Goal: Navigation & Orientation: Find specific page/section

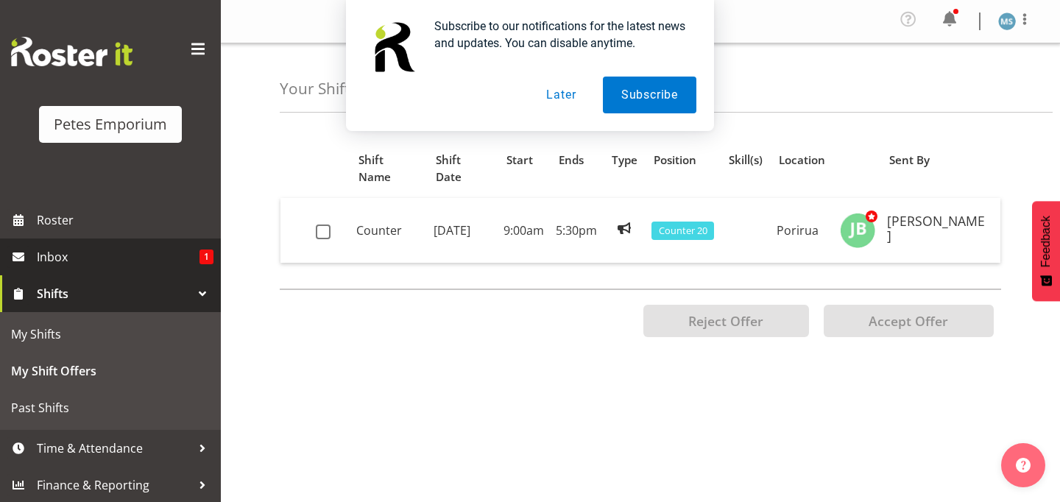
click at [144, 255] on span "Inbox" at bounding box center [118, 257] width 163 height 22
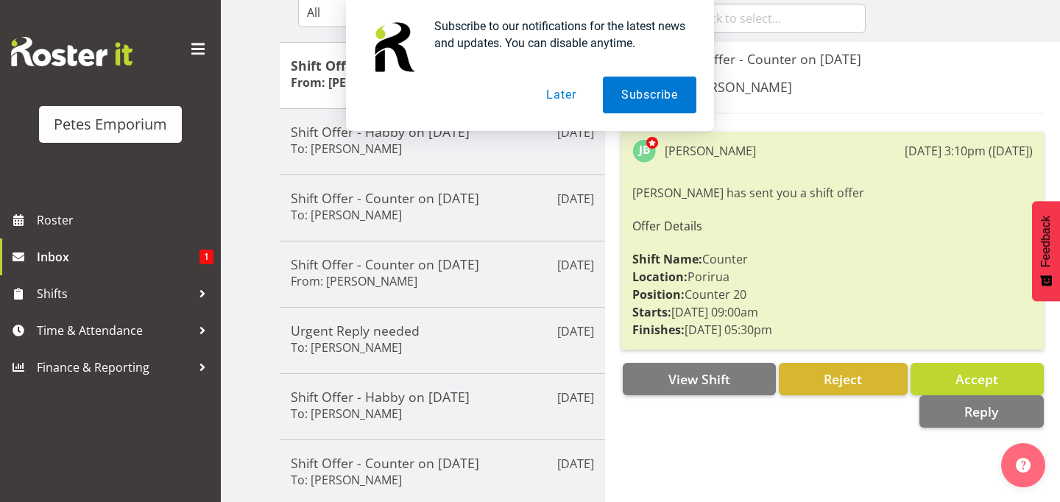
scroll to position [166, 0]
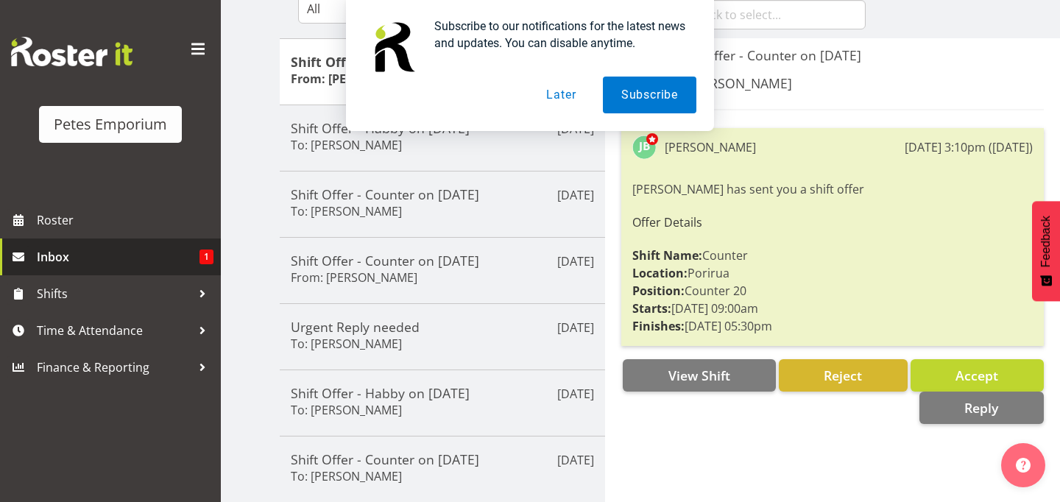
click at [62, 255] on span "Inbox" at bounding box center [118, 257] width 163 height 22
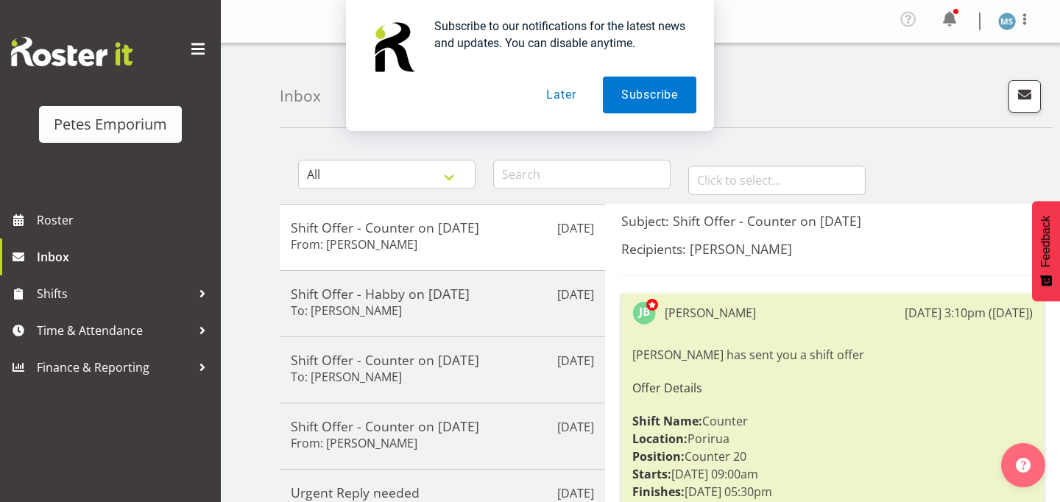
click at [561, 97] on button "Later" at bounding box center [561, 95] width 66 height 37
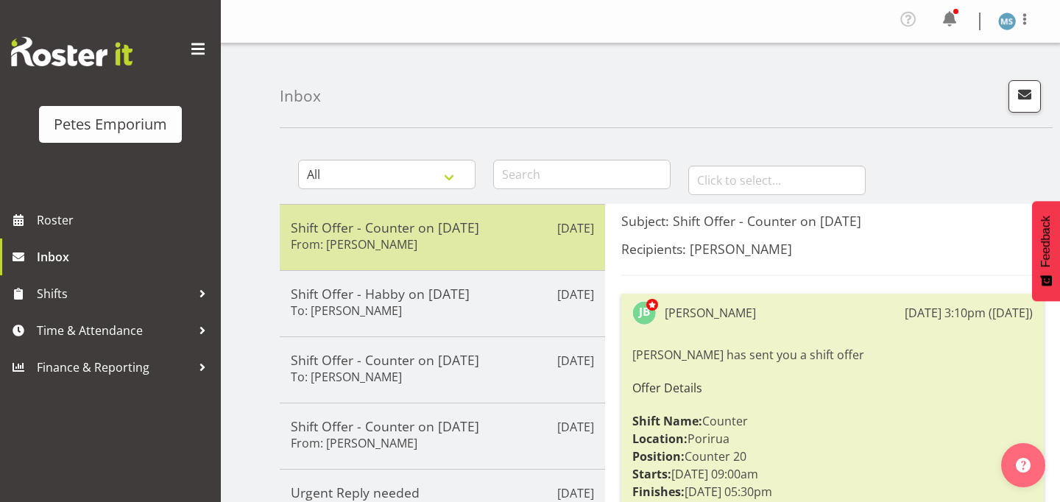
click at [393, 231] on h5 "Shift Offer - Counter on 11/10/25" at bounding box center [442, 227] width 303 height 16
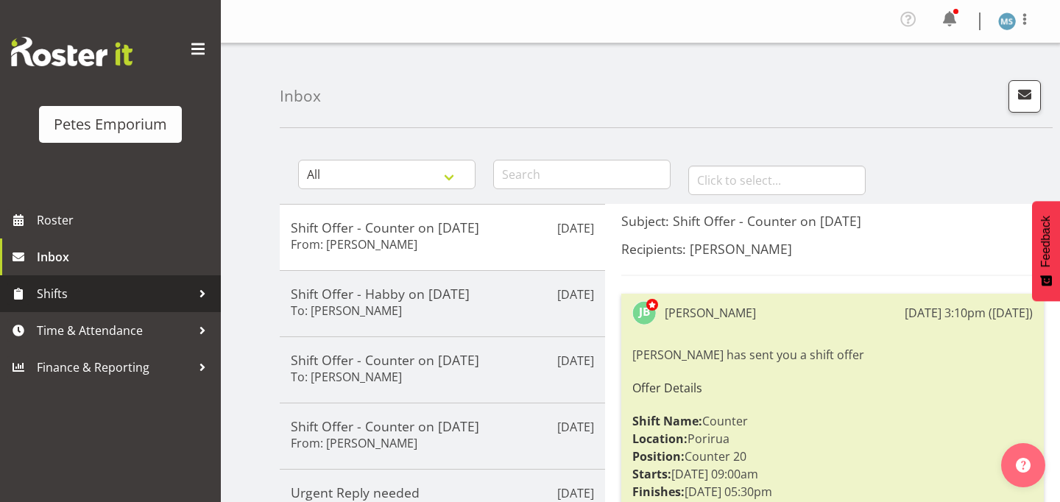
click at [57, 294] on span "Shifts" at bounding box center [114, 294] width 155 height 22
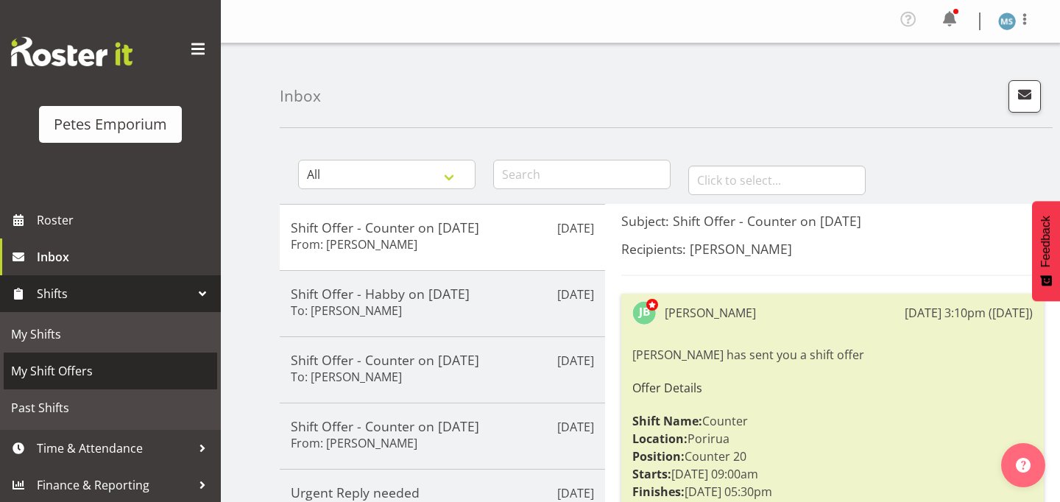
click at [54, 371] on span "My Shift Offers" at bounding box center [110, 371] width 199 height 22
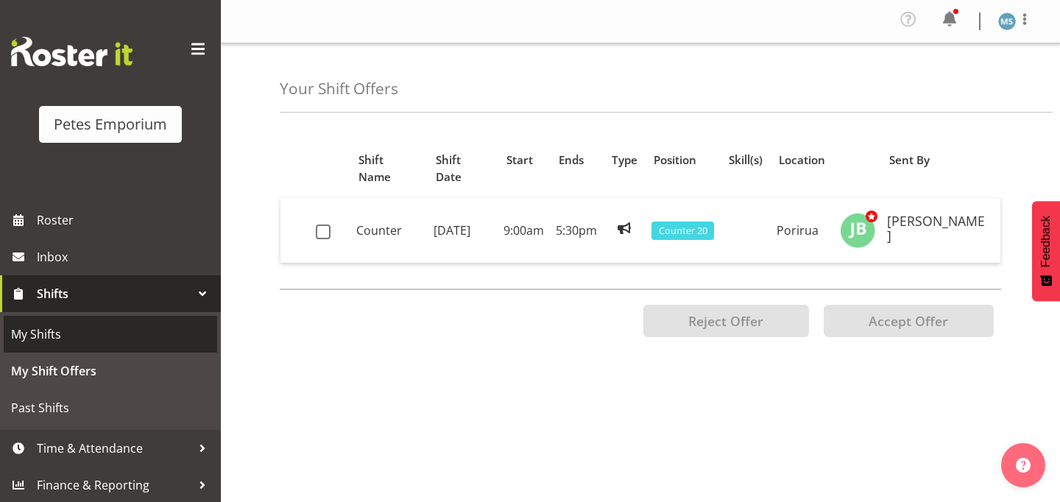
click at [49, 333] on span "My Shifts" at bounding box center [110, 334] width 199 height 22
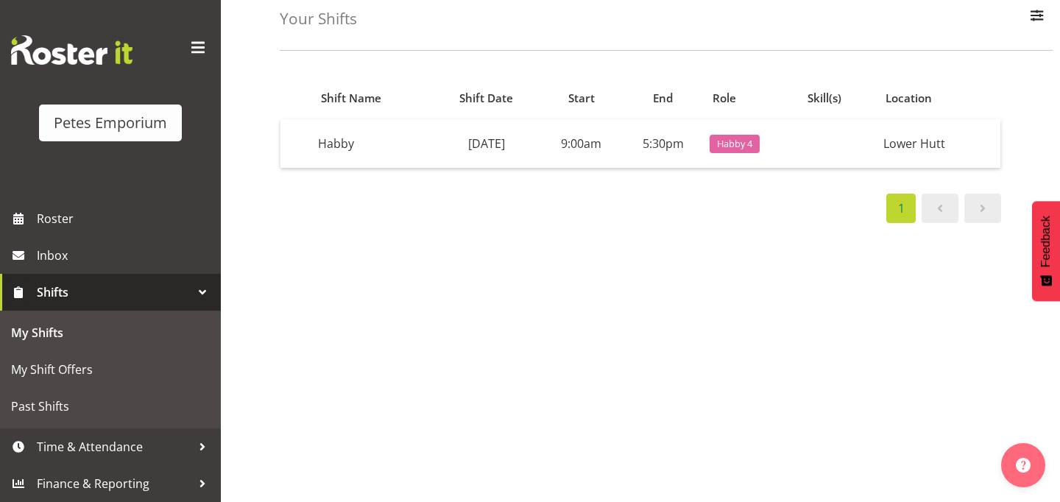
scroll to position [78, 0]
click at [60, 218] on span "Roster" at bounding box center [125, 219] width 177 height 22
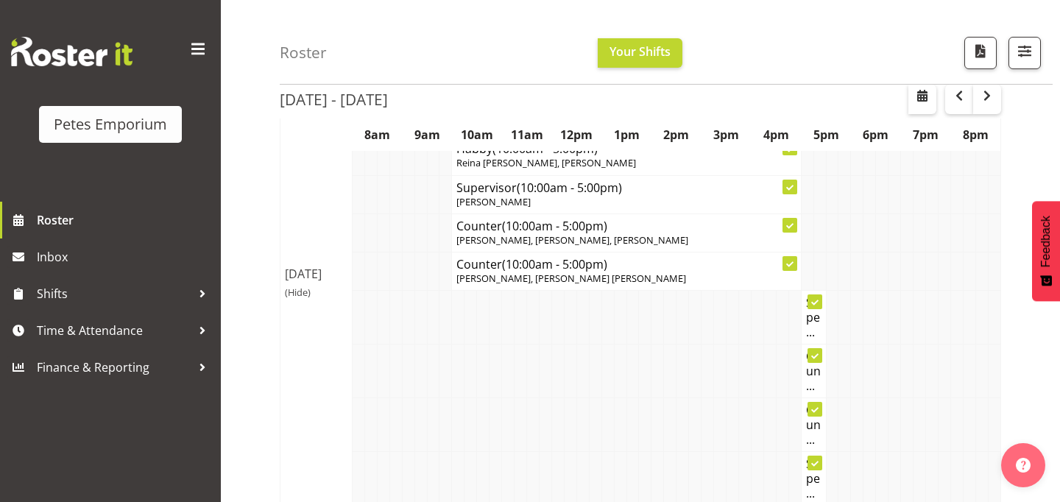
scroll to position [2498, 0]
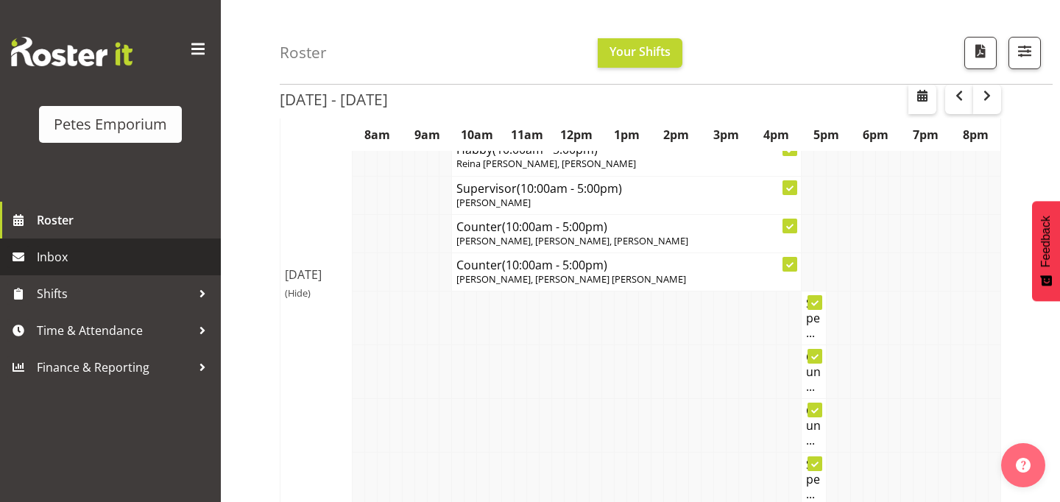
click at [60, 260] on span "Inbox" at bounding box center [125, 257] width 177 height 22
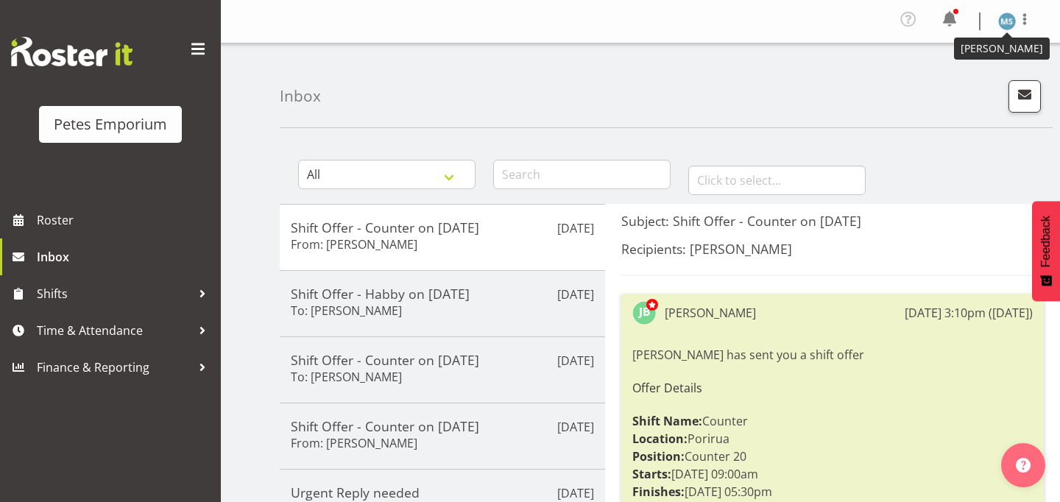
click at [1008, 23] on img at bounding box center [1007, 22] width 18 height 18
click at [943, 79] on link "Log Out" at bounding box center [962, 81] width 141 height 26
